Goal: Information Seeking & Learning: Check status

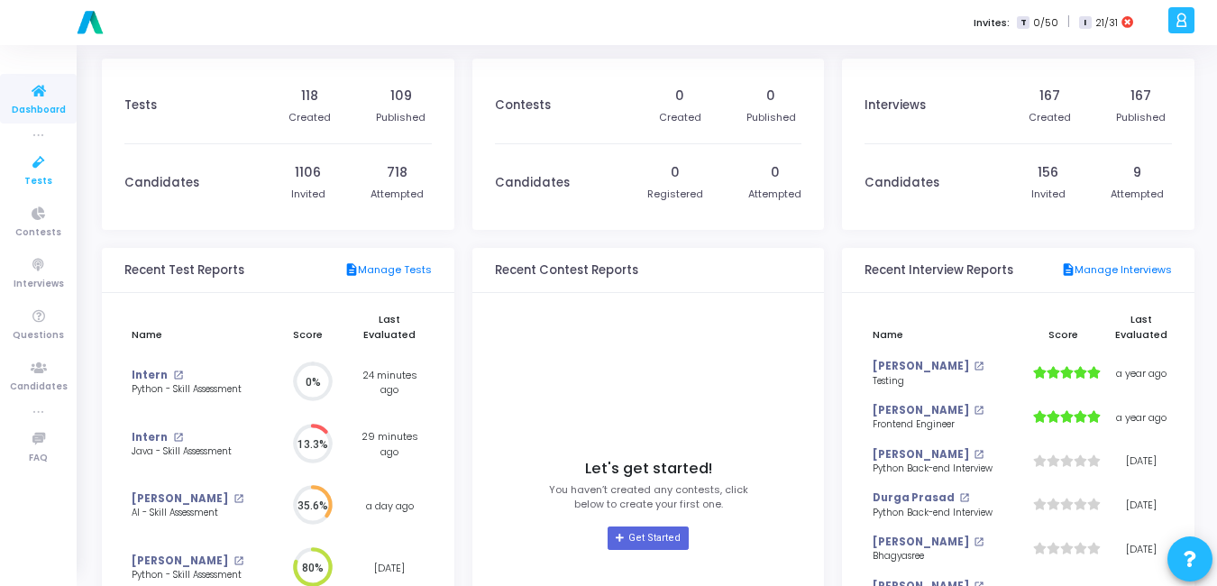
click at [31, 160] on icon at bounding box center [39, 162] width 38 height 23
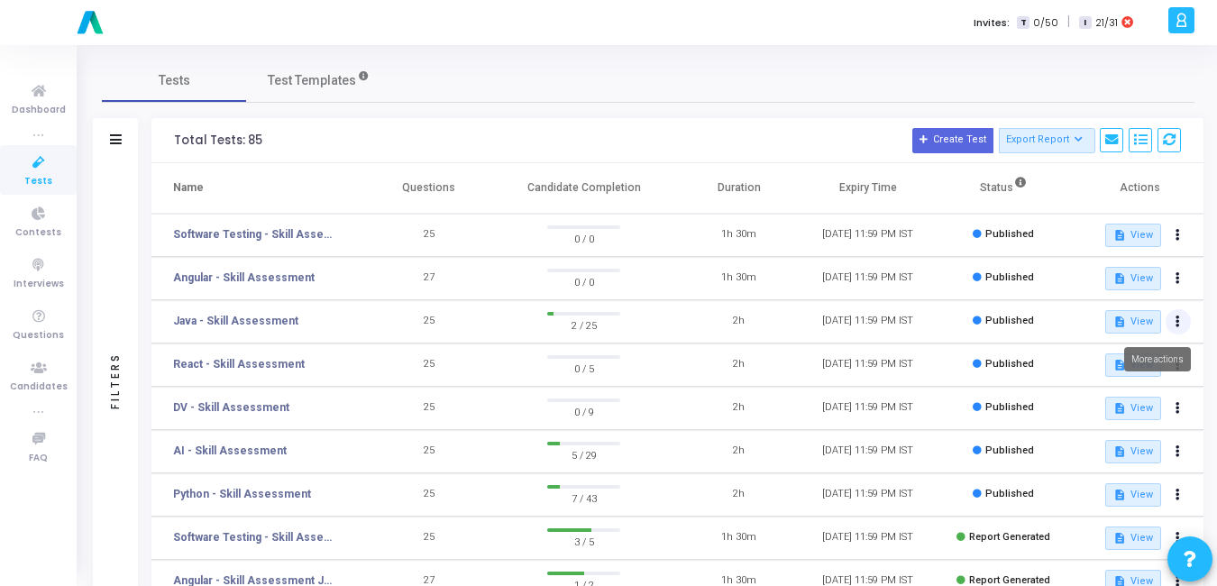
click at [1178, 319] on icon at bounding box center [1177, 321] width 5 height 9
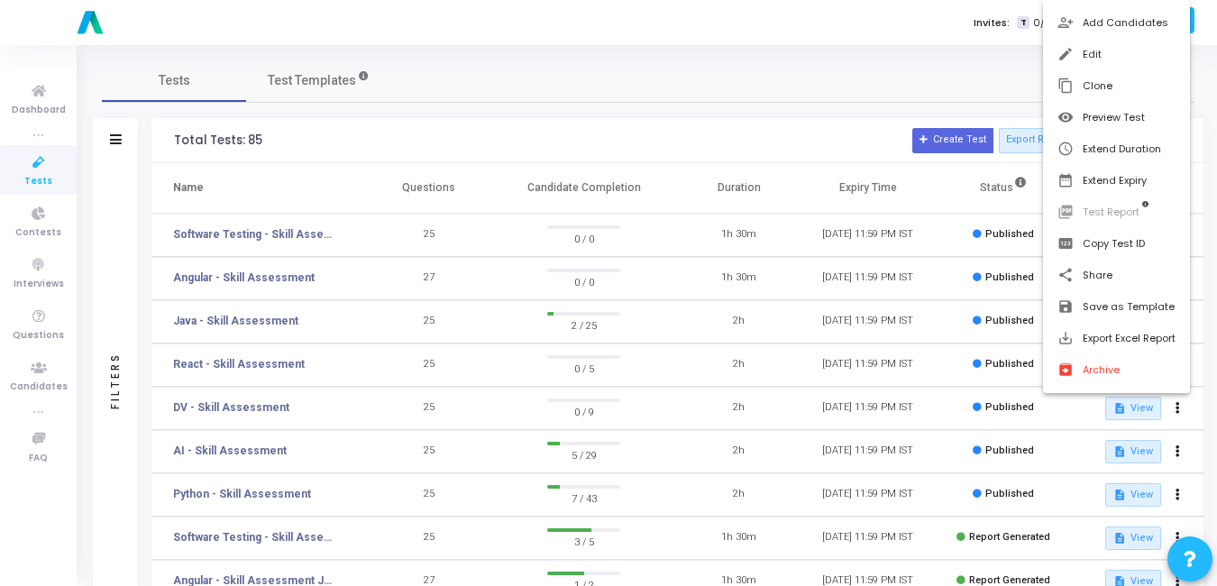
click at [200, 318] on div at bounding box center [608, 293] width 1217 height 586
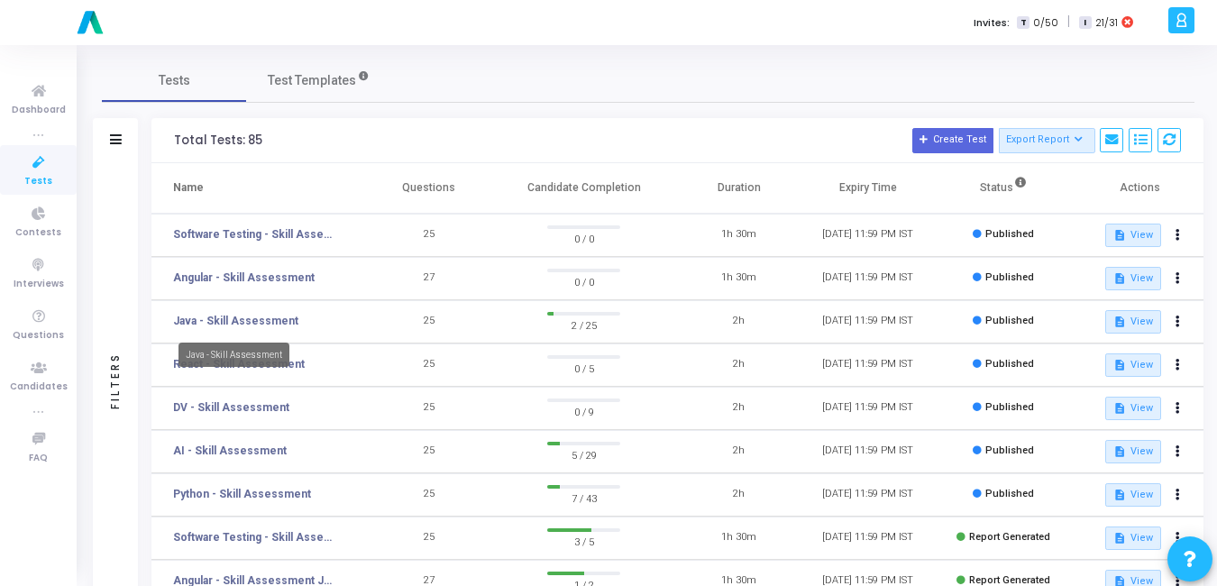
click at [200, 318] on link "Java - Skill Assessment" at bounding box center [235, 321] width 125 height 16
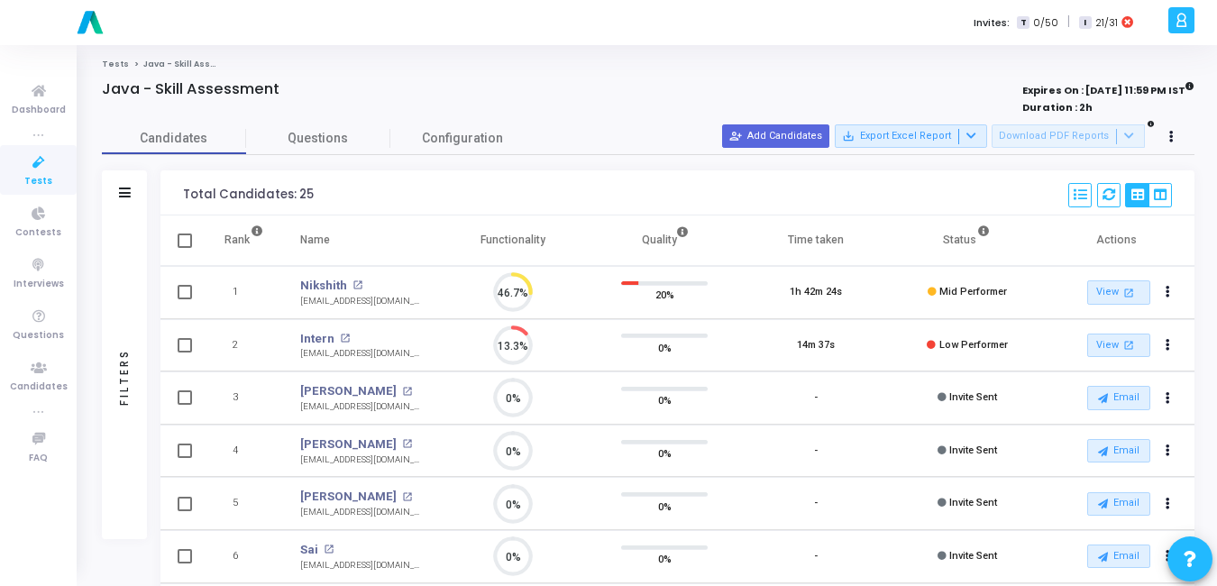
scroll to position [38, 46]
click at [1171, 306] on button "Actions" at bounding box center [1166, 292] width 25 height 25
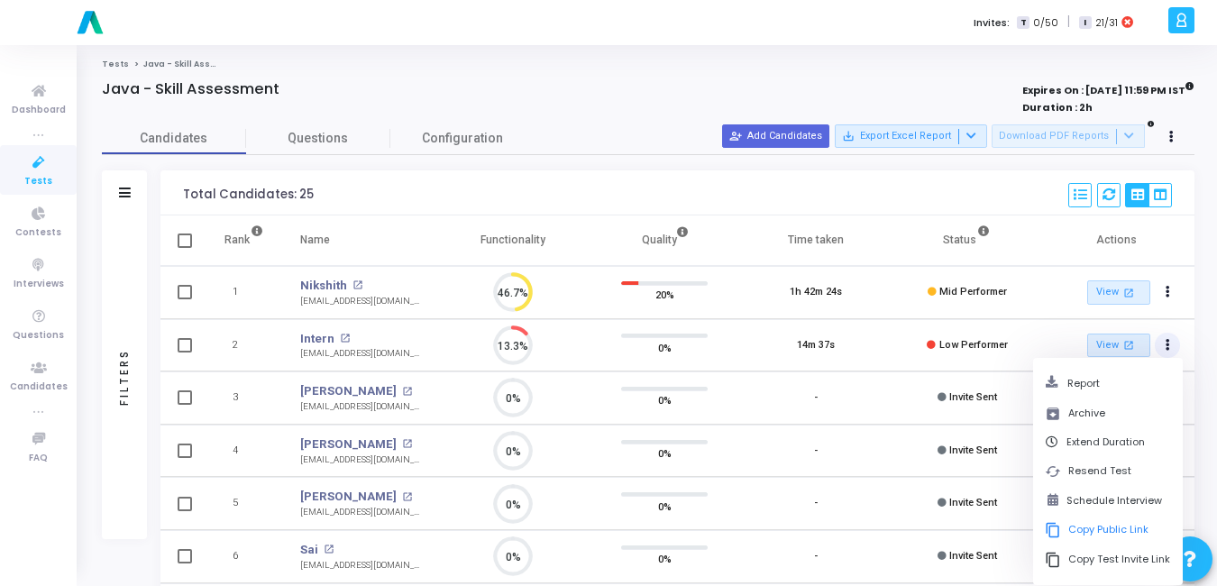
click at [931, 193] on div "Total Candidates: 25 Select S No Name Questions Functionality Quality Time Take…" at bounding box center [677, 192] width 1034 height 45
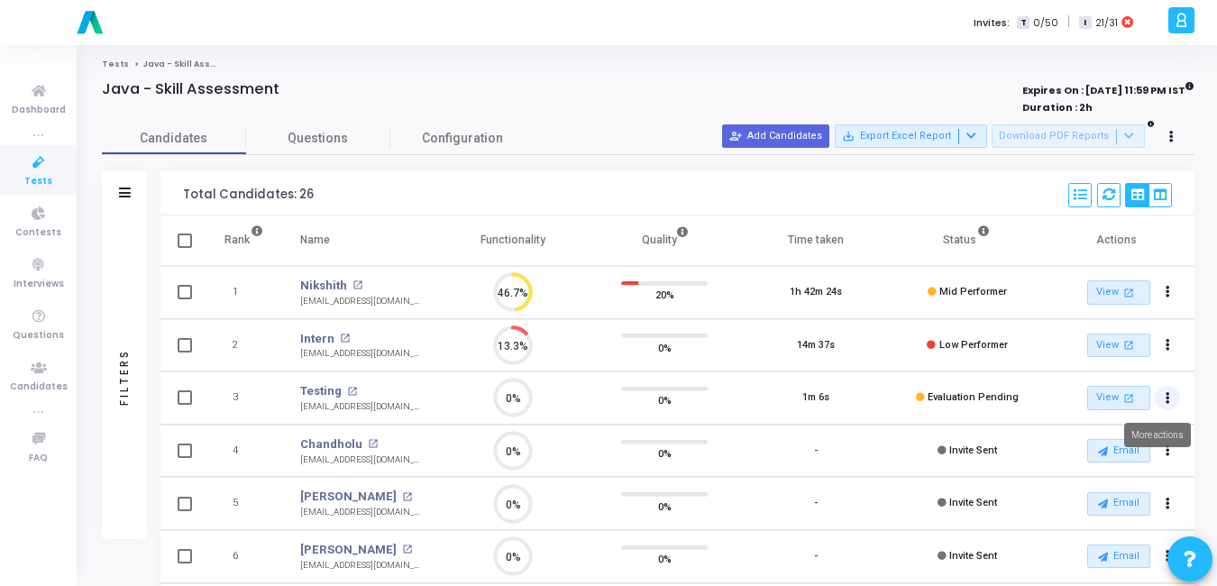
click at [1172, 306] on button "Actions" at bounding box center [1166, 292] width 25 height 25
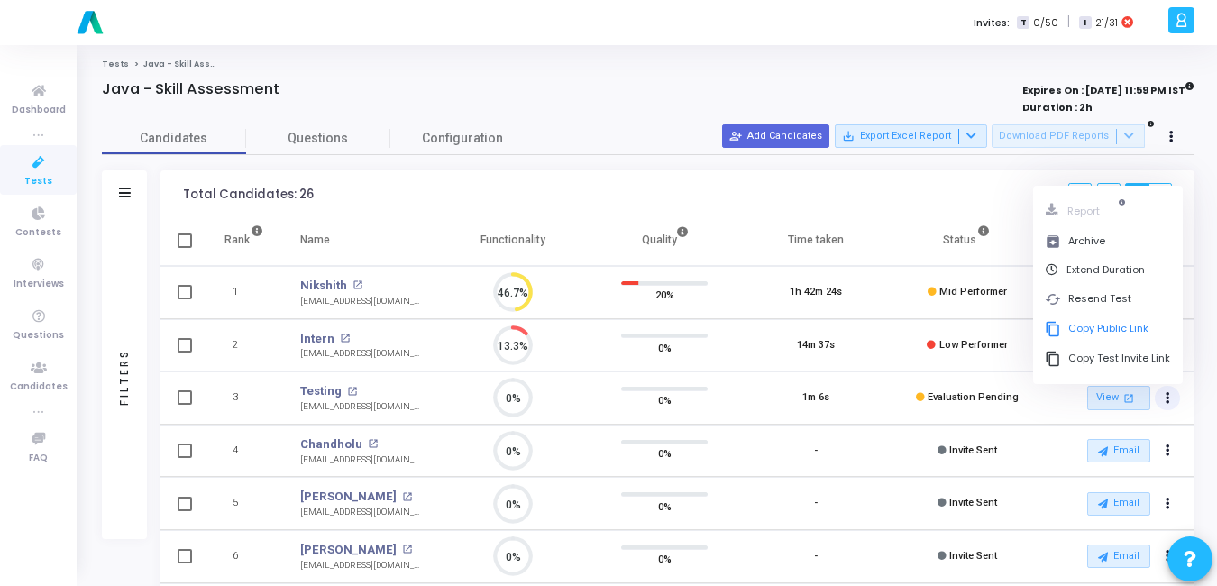
click at [925, 200] on div "Total Candidates: 26 Select S No Name Questions Functionality Quality Time Take…" at bounding box center [677, 192] width 1034 height 45
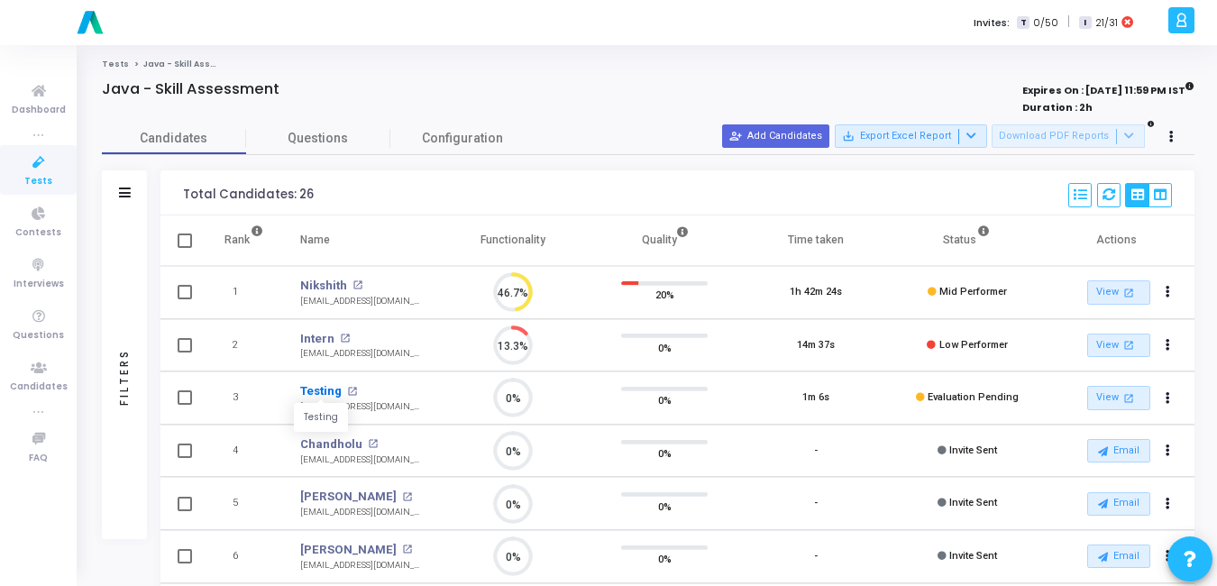
click at [331, 390] on link "Testing" at bounding box center [320, 391] width 41 height 18
